Goal: Transaction & Acquisition: Purchase product/service

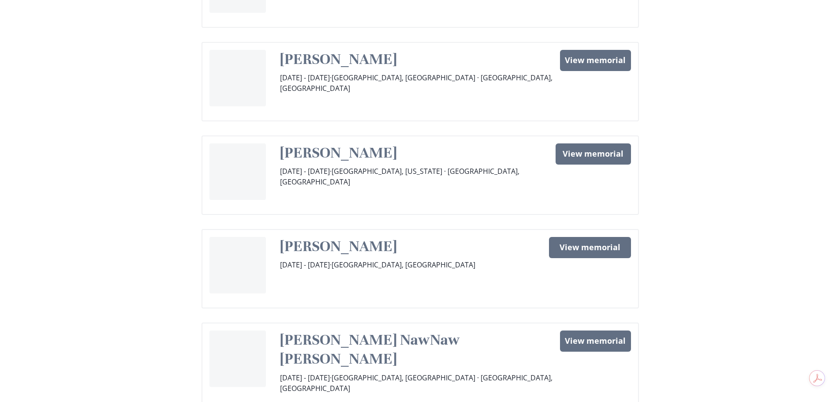
scroll to position [309, 0]
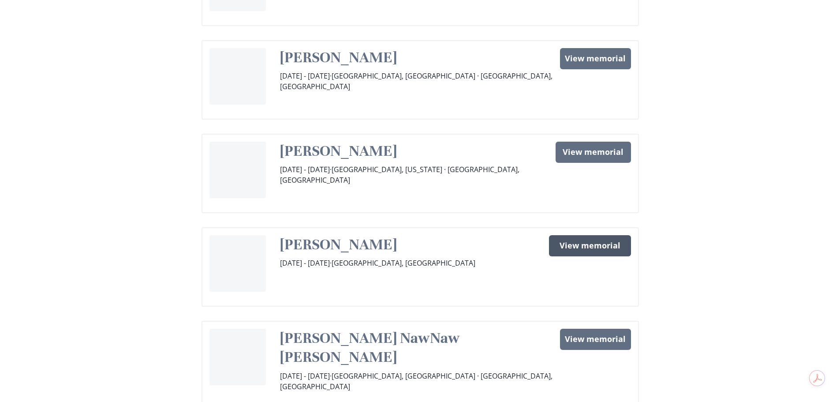
click at [596, 235] on link "View memorial" at bounding box center [590, 245] width 82 height 21
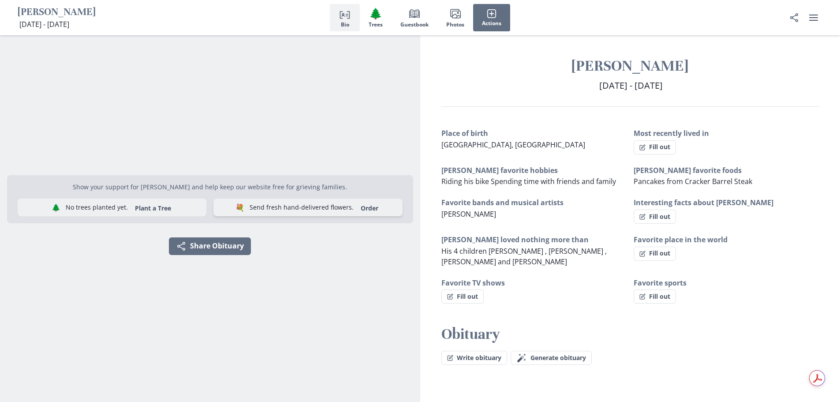
click at [355, 207] on link "Order" at bounding box center [369, 208] width 28 height 8
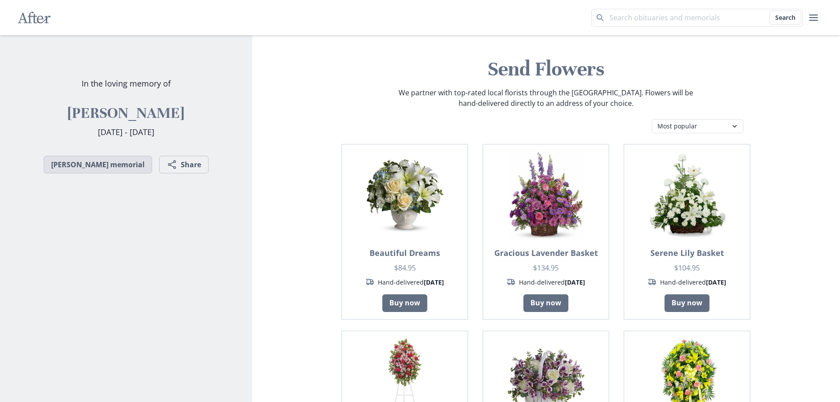
click at [108, 166] on link "[PERSON_NAME] memorial" at bounding box center [98, 165] width 108 height 18
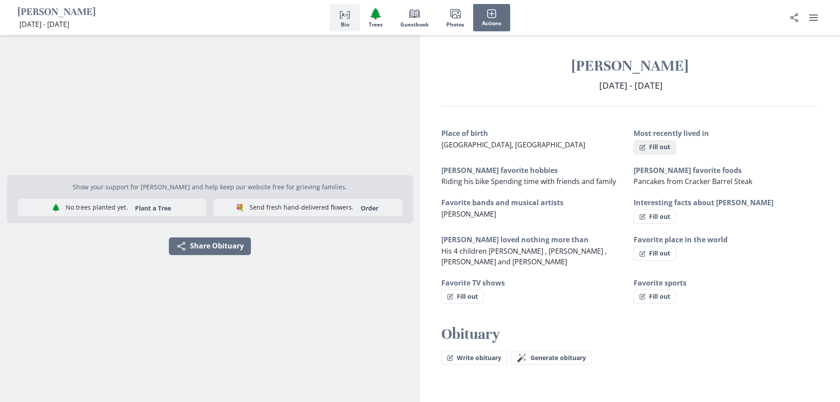
click at [667, 148] on button "Fill out" at bounding box center [654, 147] width 42 height 14
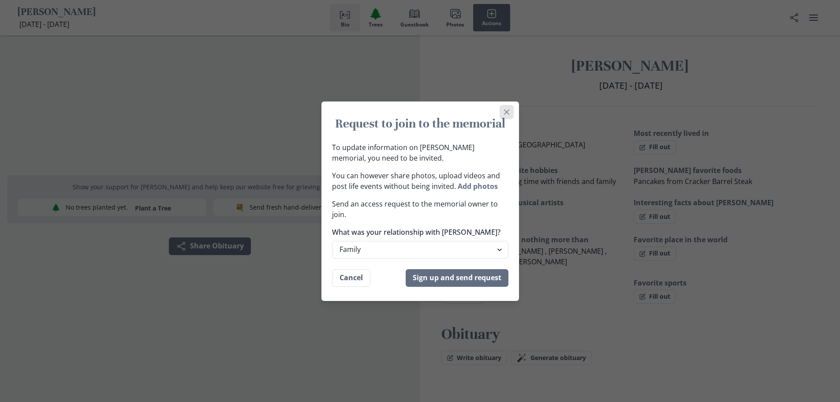
click at [509, 110] on icon "Close" at bounding box center [506, 111] width 5 height 5
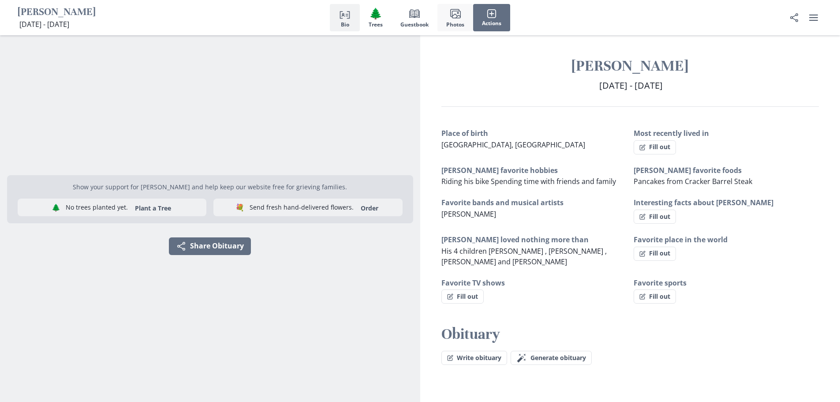
click at [454, 15] on icon "button" at bounding box center [456, 16] width 8 height 4
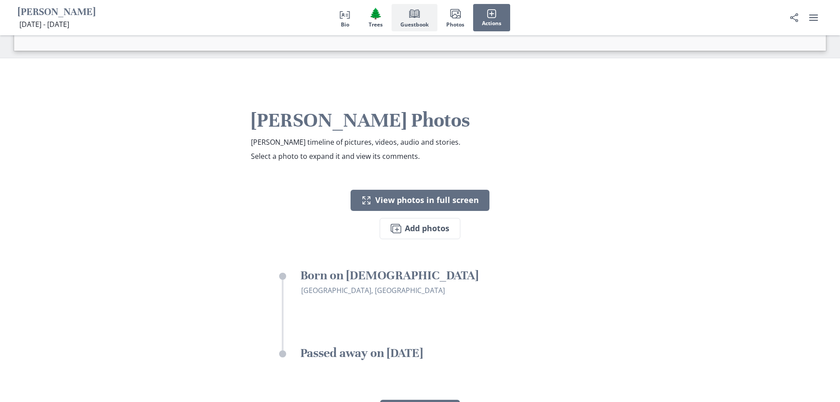
scroll to position [1075, 0]
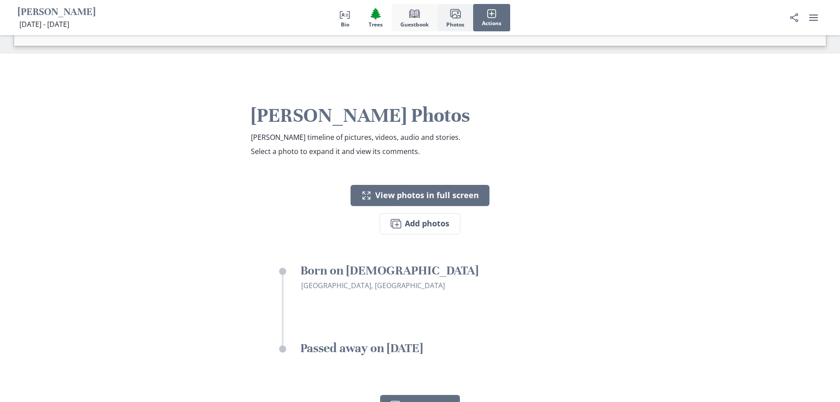
click at [408, 12] on span "Book" at bounding box center [414, 13] width 12 height 12
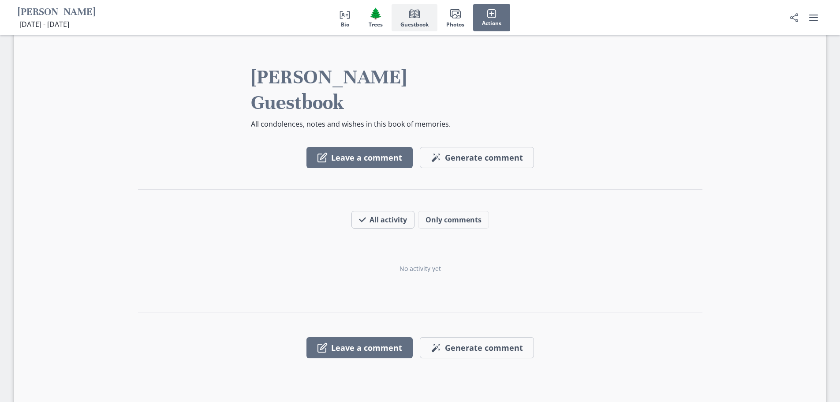
scroll to position [693, 0]
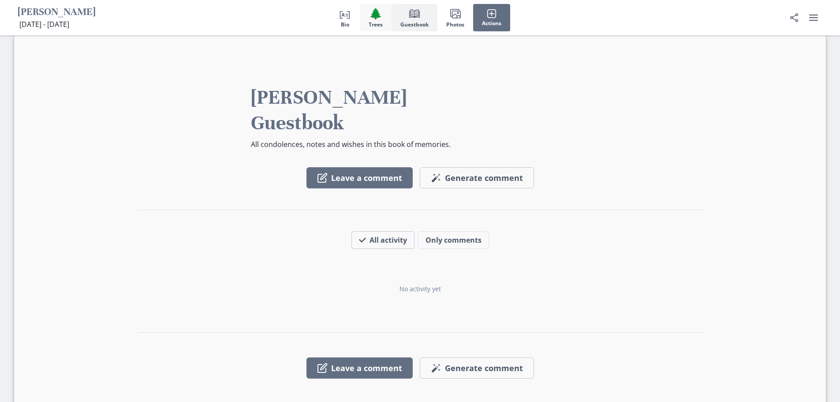
click at [374, 15] on span "🌲" at bounding box center [375, 13] width 13 height 13
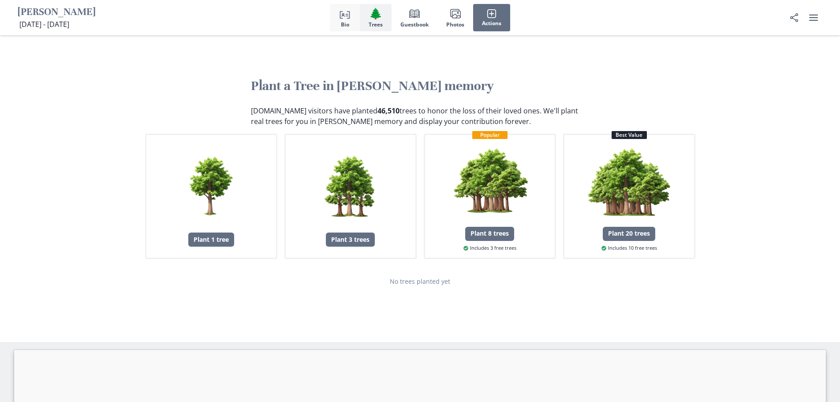
click at [347, 15] on icon "Person profile" at bounding box center [344, 13] width 11 height 11
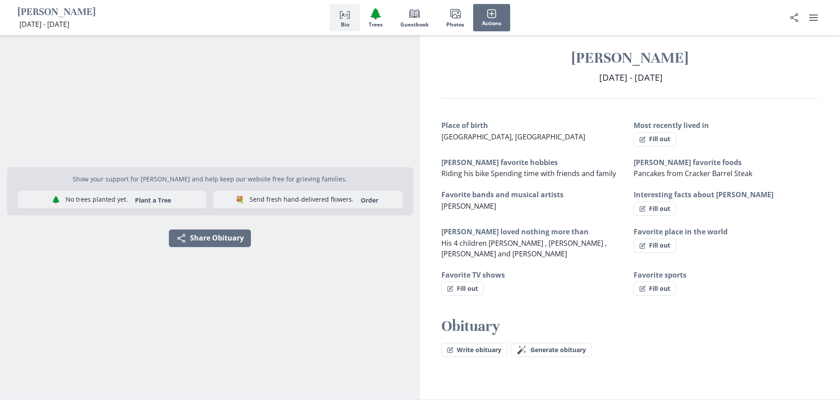
scroll to position [7, 0]
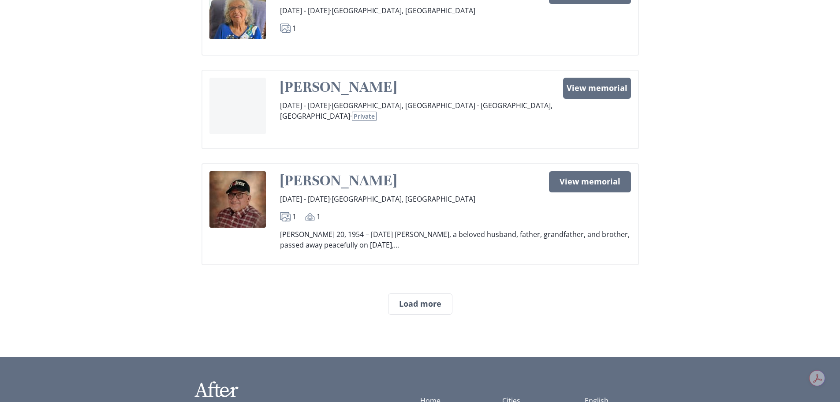
scroll to position [623, 0]
